Goal: Communication & Community: Ask a question

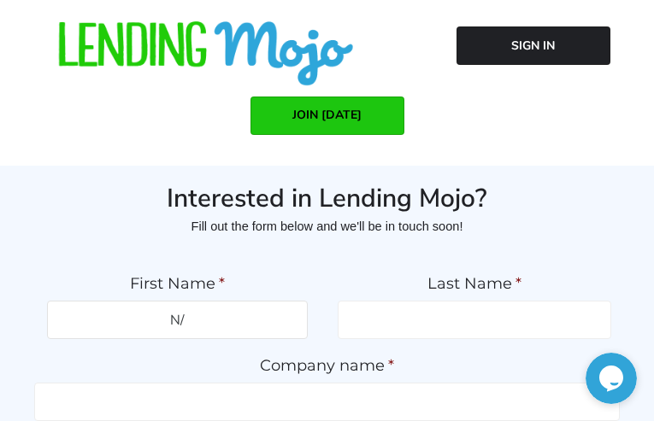
type input "N/A"
type input "[PERSON_NAME]"
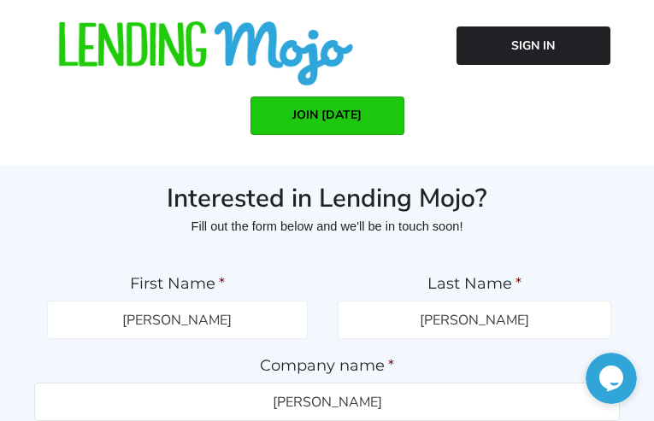
type input "[PERSON_NAME]"
type input "(___) ___-____"
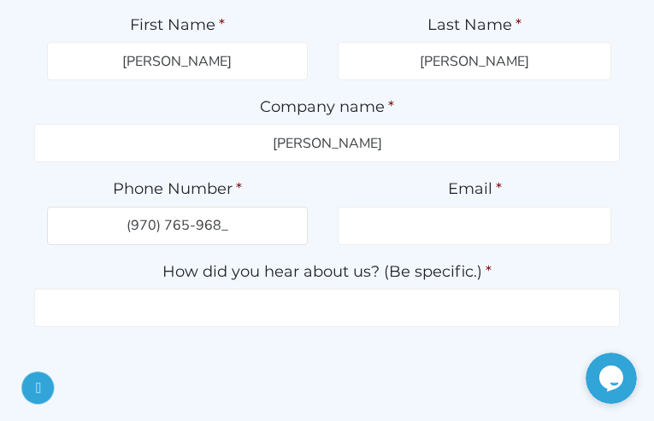
type input "[PHONE_NUMBER]"
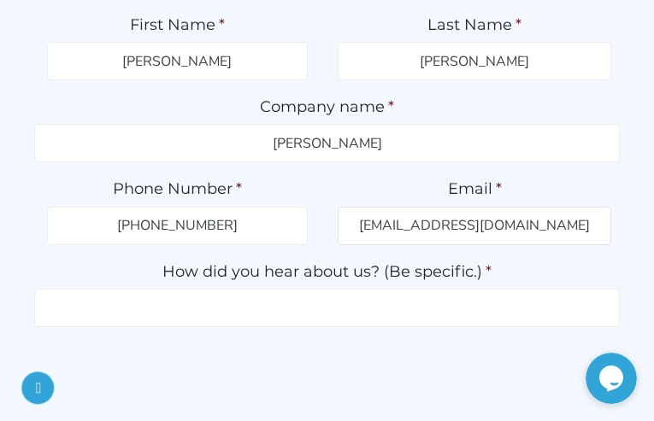
type input "[EMAIL_ADDRESS][DOMAIN_NAME]"
type input "N/A"
